Goal: Navigation & Orientation: Find specific page/section

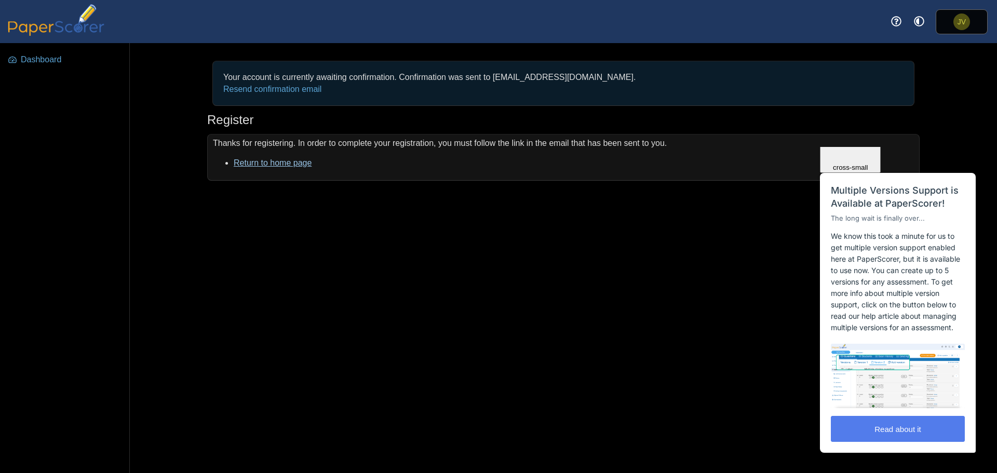
click at [265, 161] on link "Return to home page" at bounding box center [273, 162] width 78 height 9
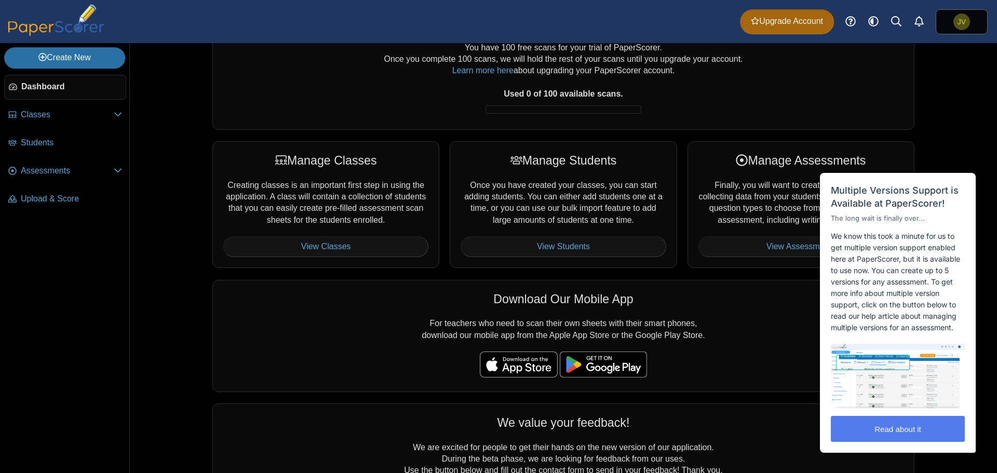
scroll to position [117, 0]
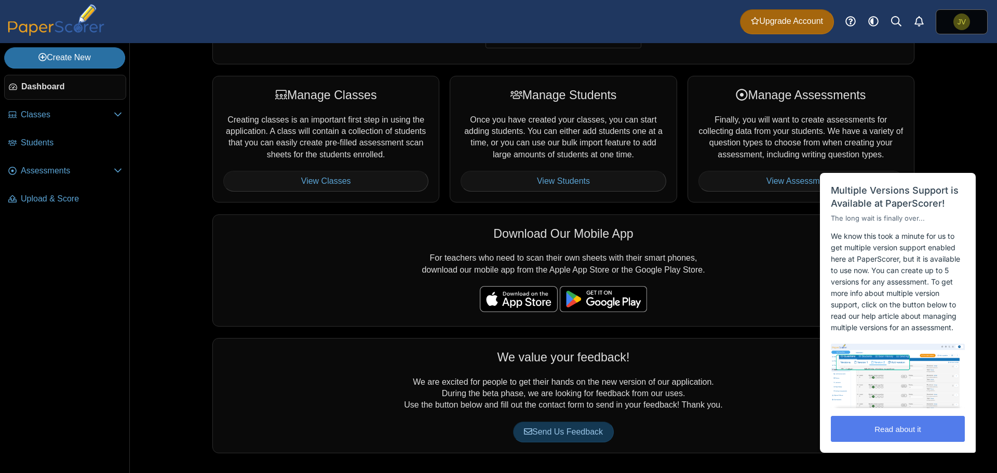
click at [632, 312] on img at bounding box center [603, 299] width 87 height 26
click at [74, 143] on span "Students" at bounding box center [71, 142] width 101 height 11
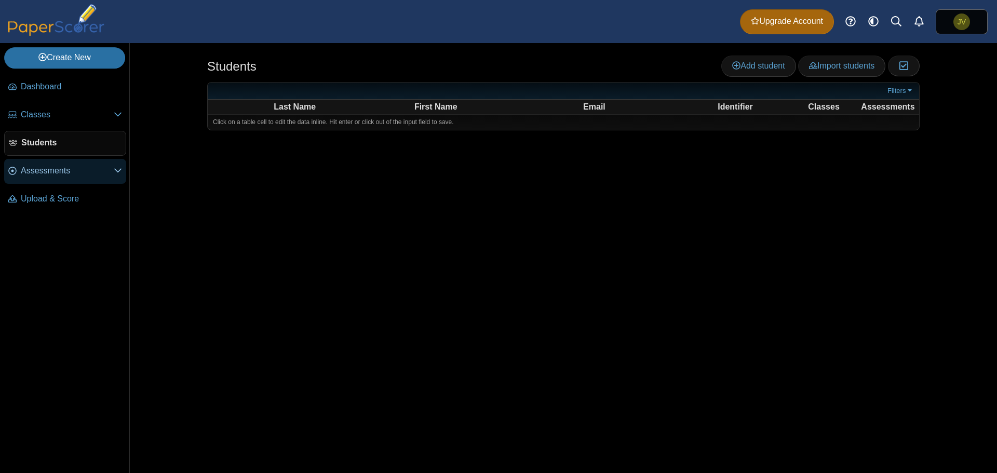
click at [92, 181] on link "Assessments" at bounding box center [65, 171] width 122 height 25
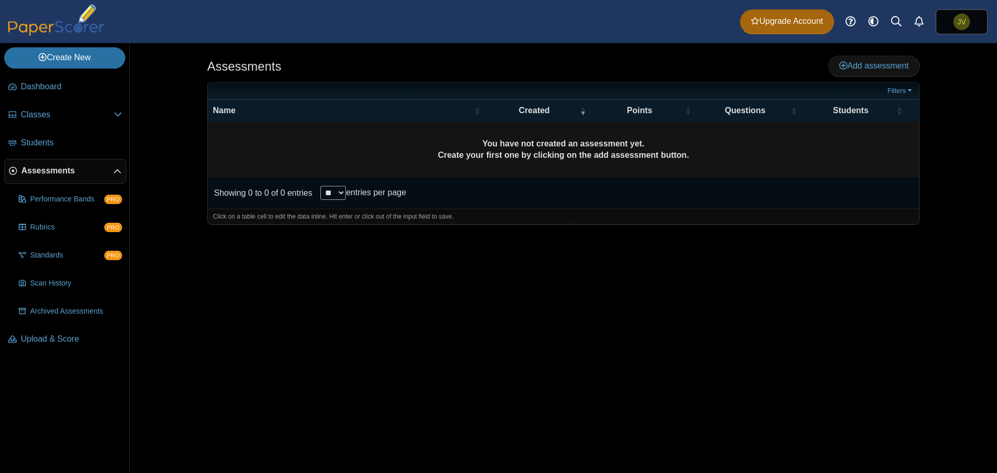
click at [108, 176] on span "Assessments" at bounding box center [67, 170] width 92 height 11
click at [70, 344] on span "Upload & Score" at bounding box center [71, 339] width 101 height 11
